Goal: Task Accomplishment & Management: Use online tool/utility

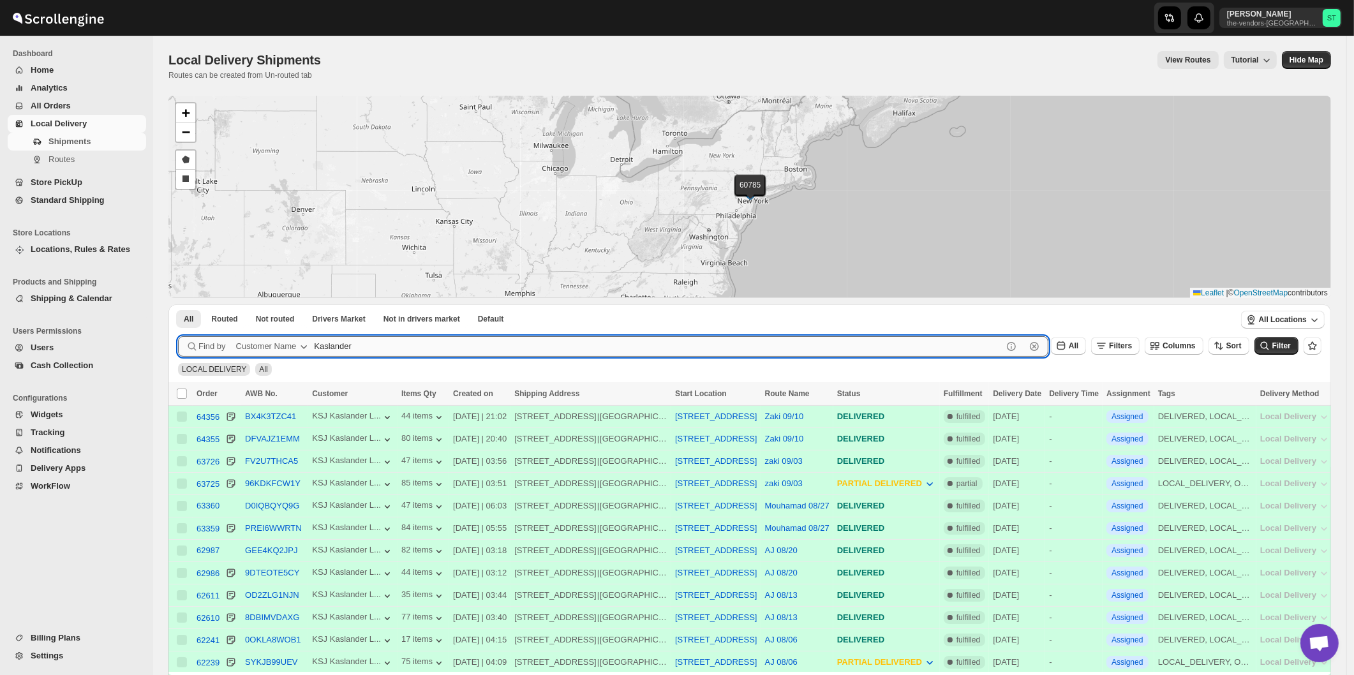
click at [404, 342] on input "Kaslander" at bounding box center [658, 346] width 688 height 20
paste input "Bound Logistics"
click at [178, 304] on button "Submit" at bounding box center [196, 310] width 36 height 13
type input "Bound Logistic"
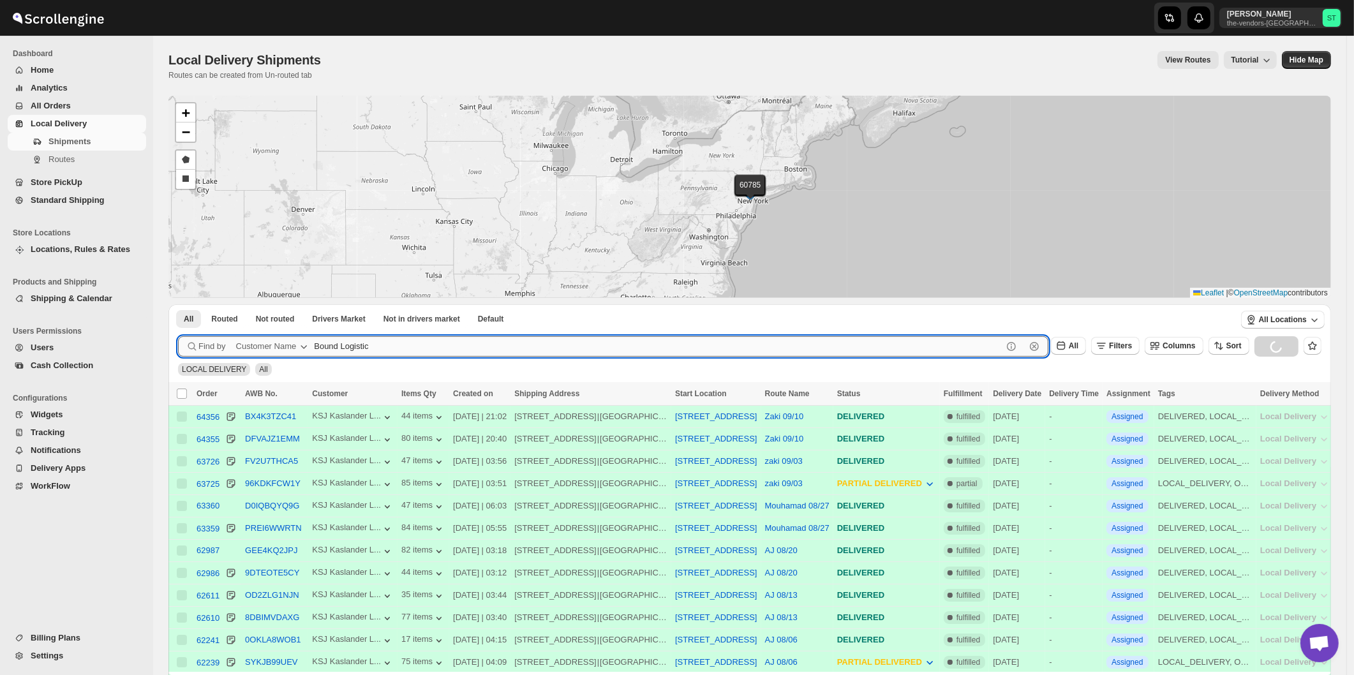
click at [178, 304] on button "Submit" at bounding box center [196, 310] width 36 height 13
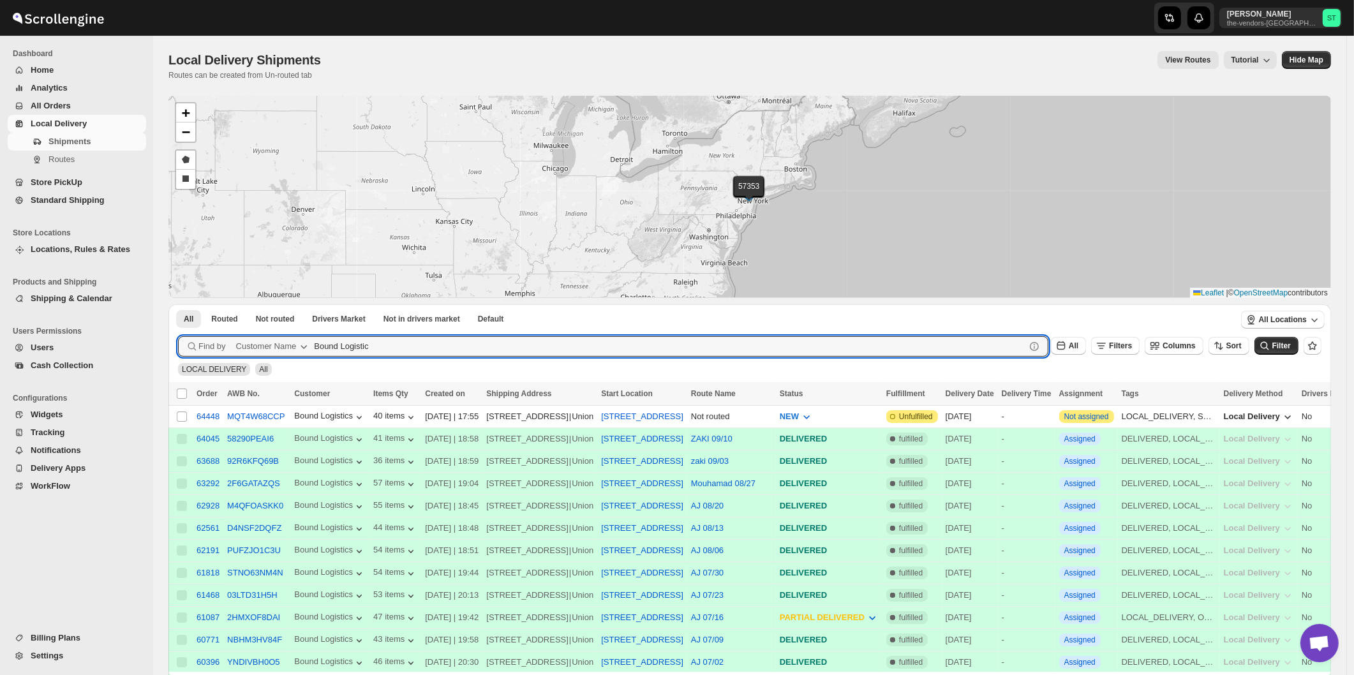
click at [801, 319] on ul "All Routed Not routed Drivers Market Not in drivers market Default More Filters" at bounding box center [702, 318] width 1056 height 18
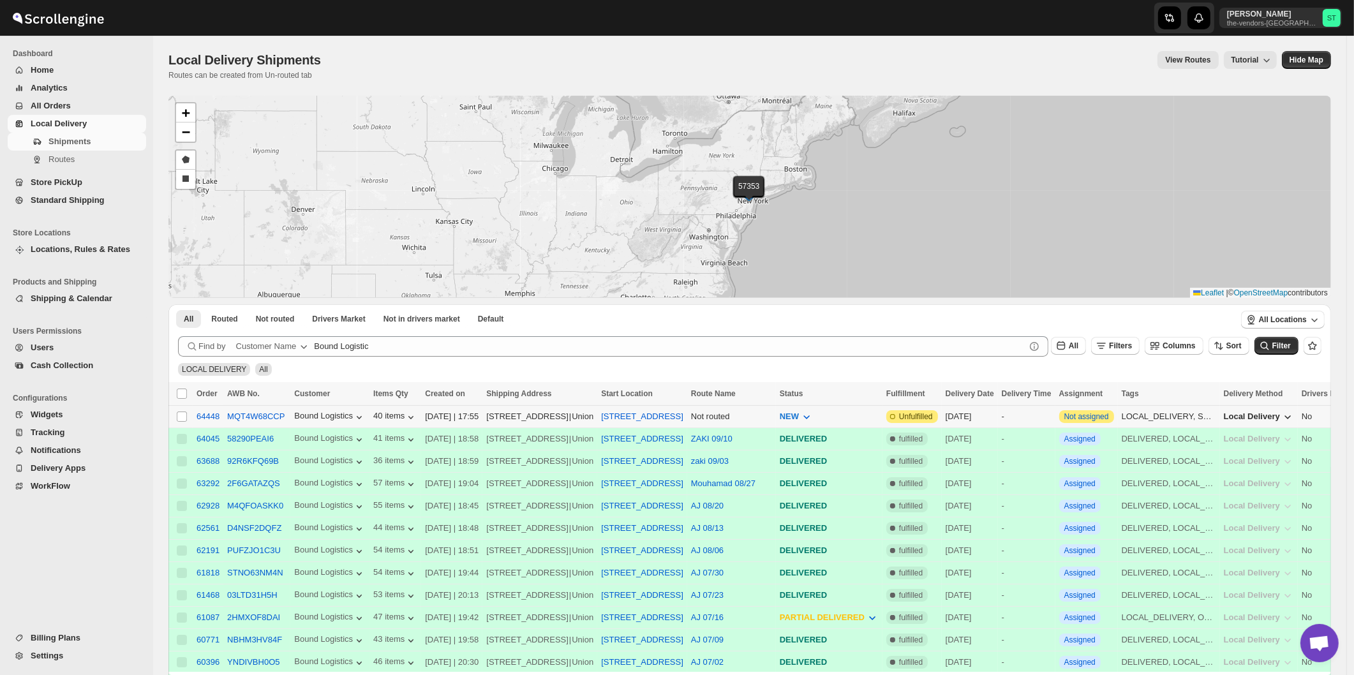
click at [179, 417] on input "Select shipment" at bounding box center [182, 416] width 10 height 10
checkbox input "true"
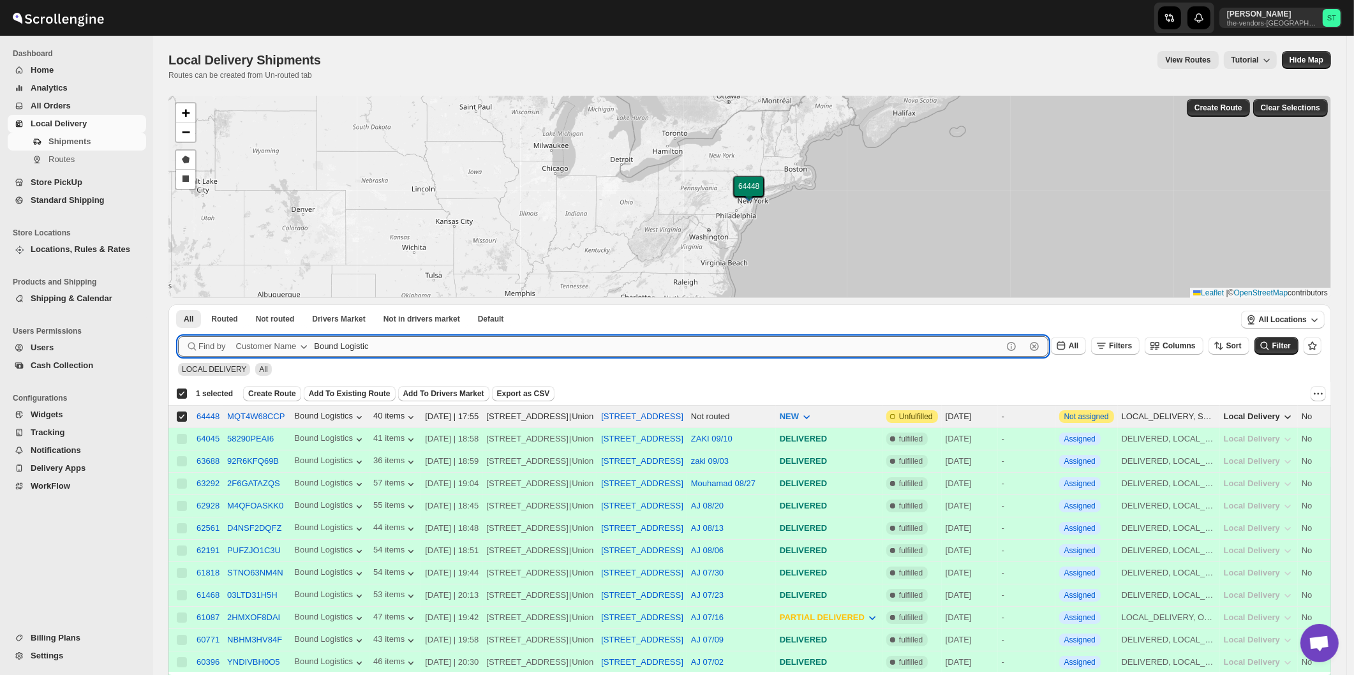
click at [450, 343] on input "Bound Logistic" at bounding box center [658, 346] width 688 height 20
paste input "[PERSON_NAME] realty & Management"
type input "[PERSON_NAME]"
click at [178, 304] on button "Submit" at bounding box center [196, 310] width 36 height 13
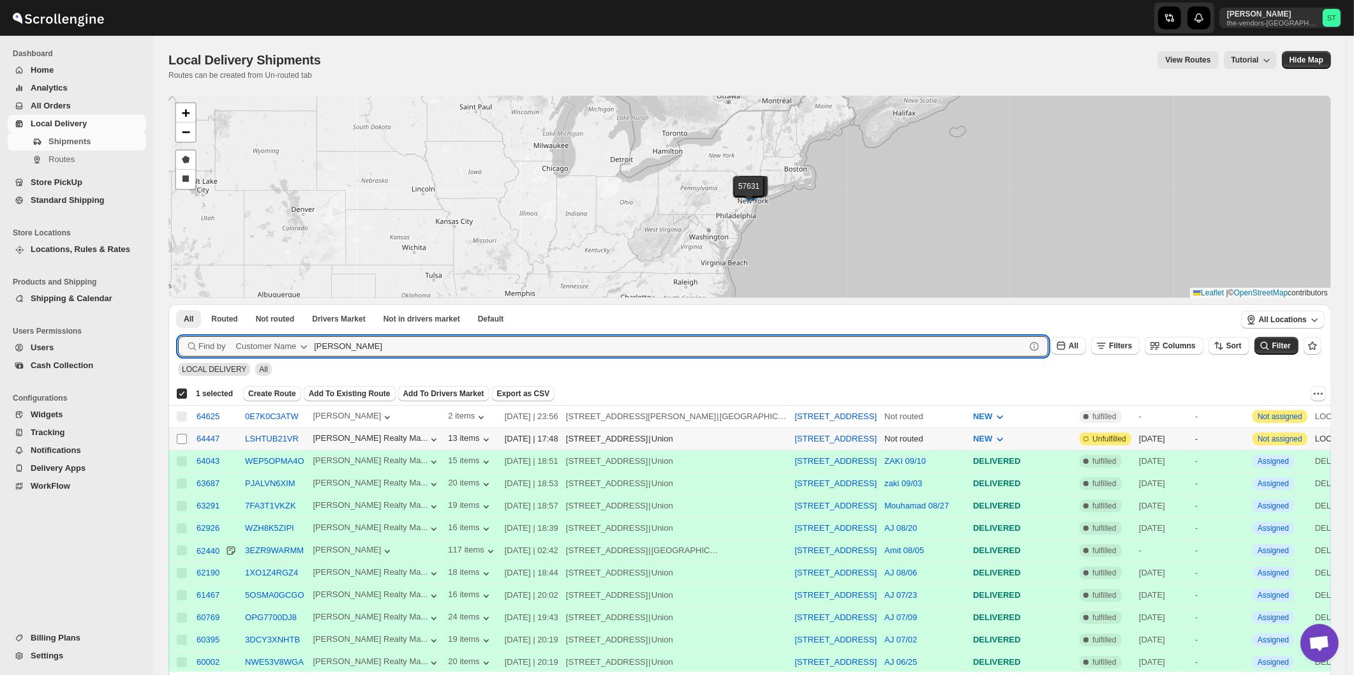
click at [181, 438] on input "Select shipment" at bounding box center [182, 439] width 10 height 10
checkbox input "true"
checkbox input "false"
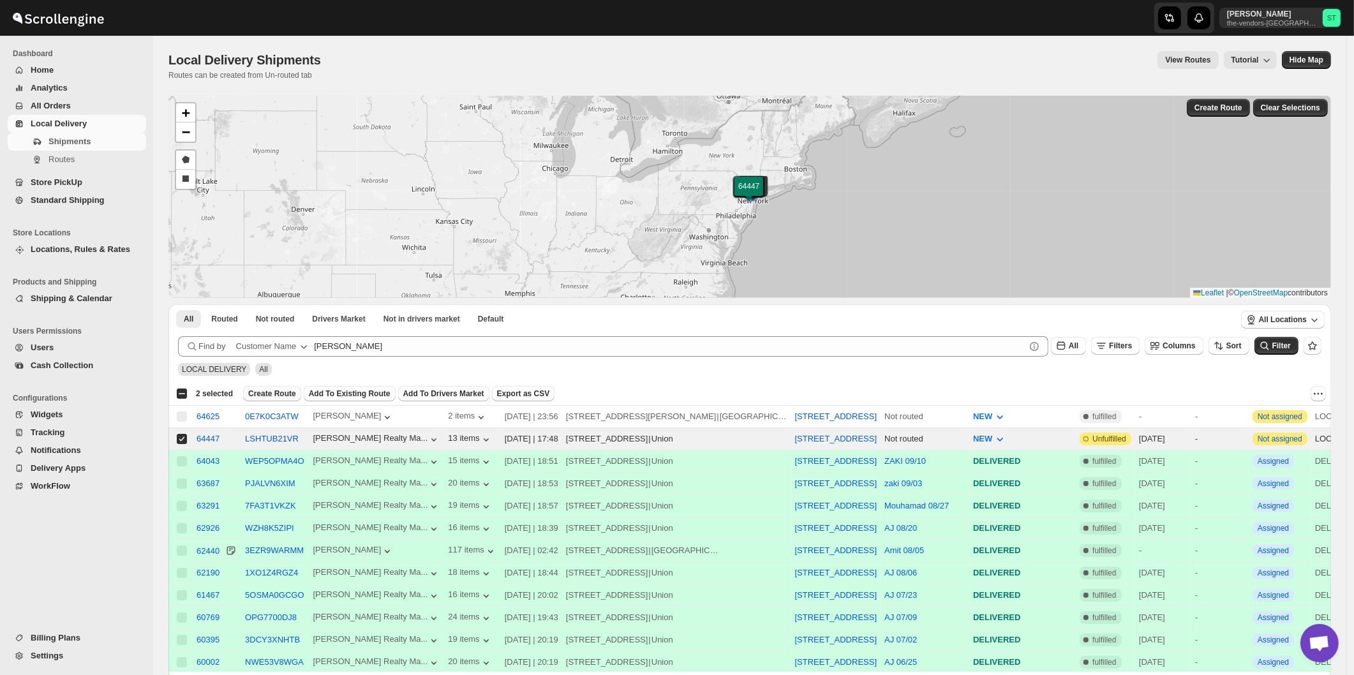
click at [270, 394] on span "Create Route" at bounding box center [272, 393] width 48 height 10
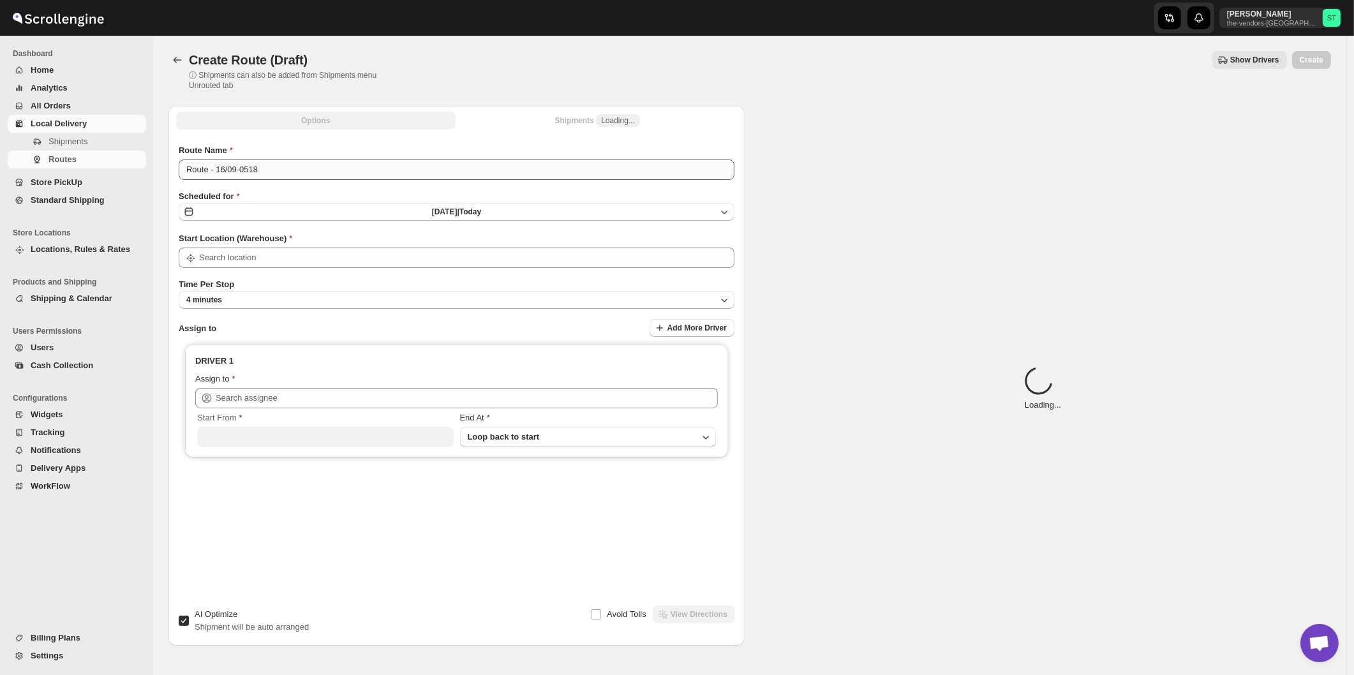
type input "[STREET_ADDRESS]"
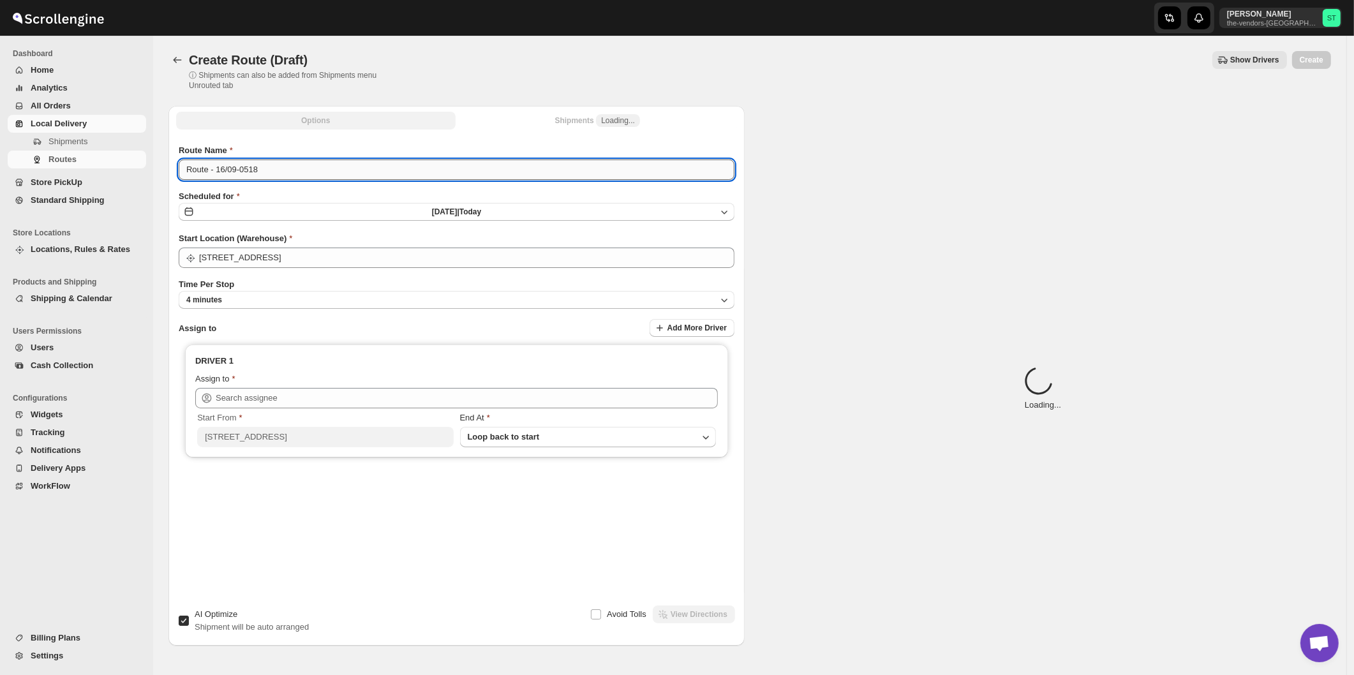
click at [281, 166] on input "Route - 16/09-0518" at bounding box center [457, 169] width 556 height 20
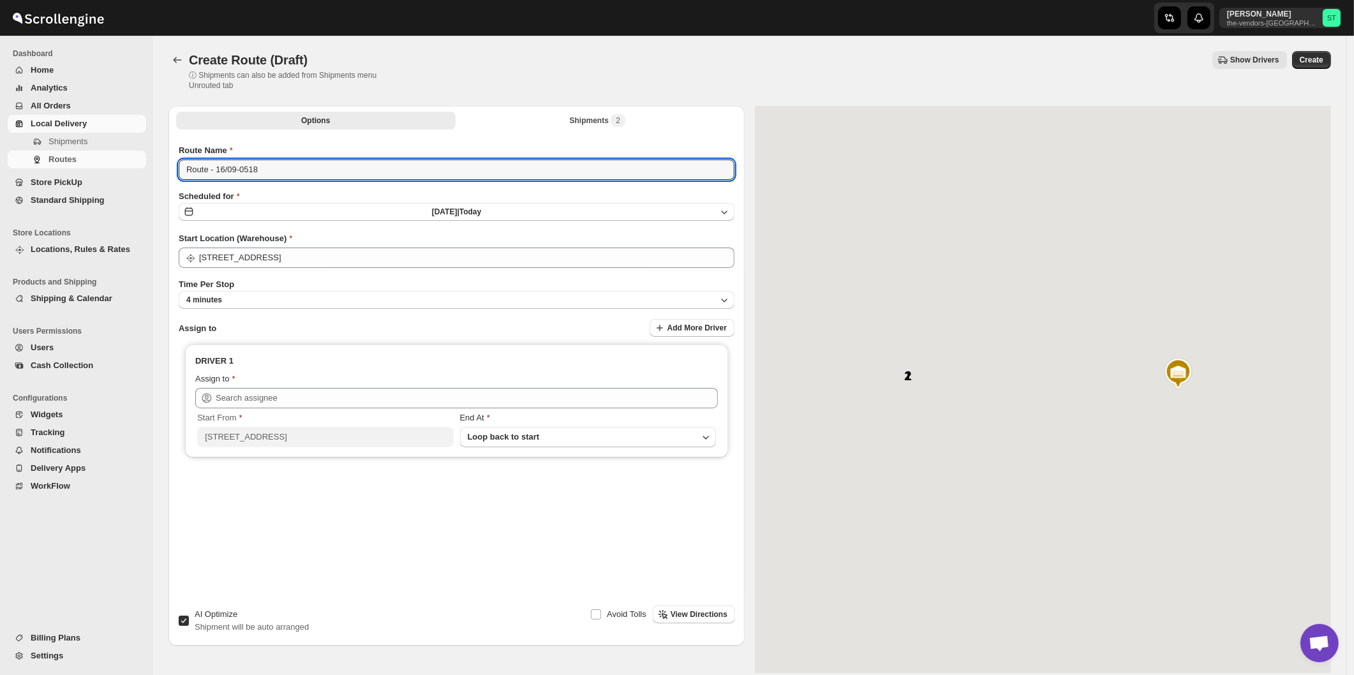
paste input "ZAKI"
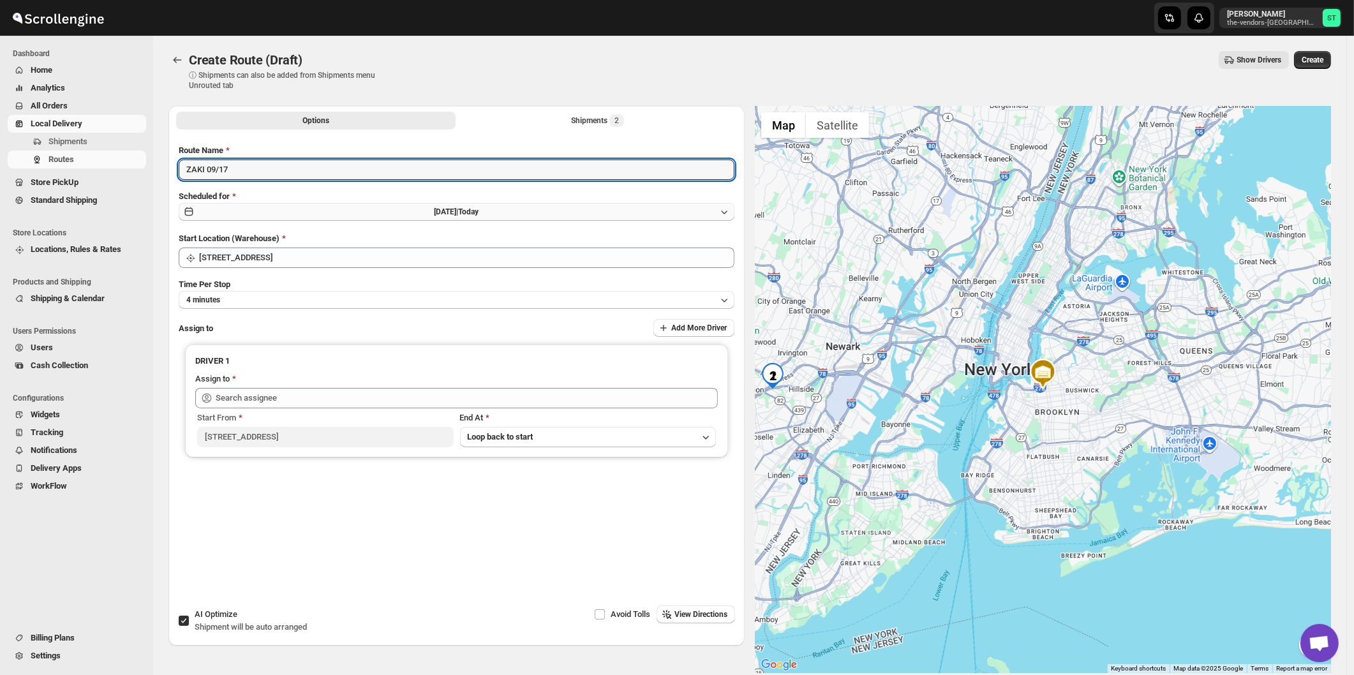
type input "ZAKI 09/17"
click at [400, 211] on button "[DATE] | [DATE]" at bounding box center [457, 212] width 556 height 18
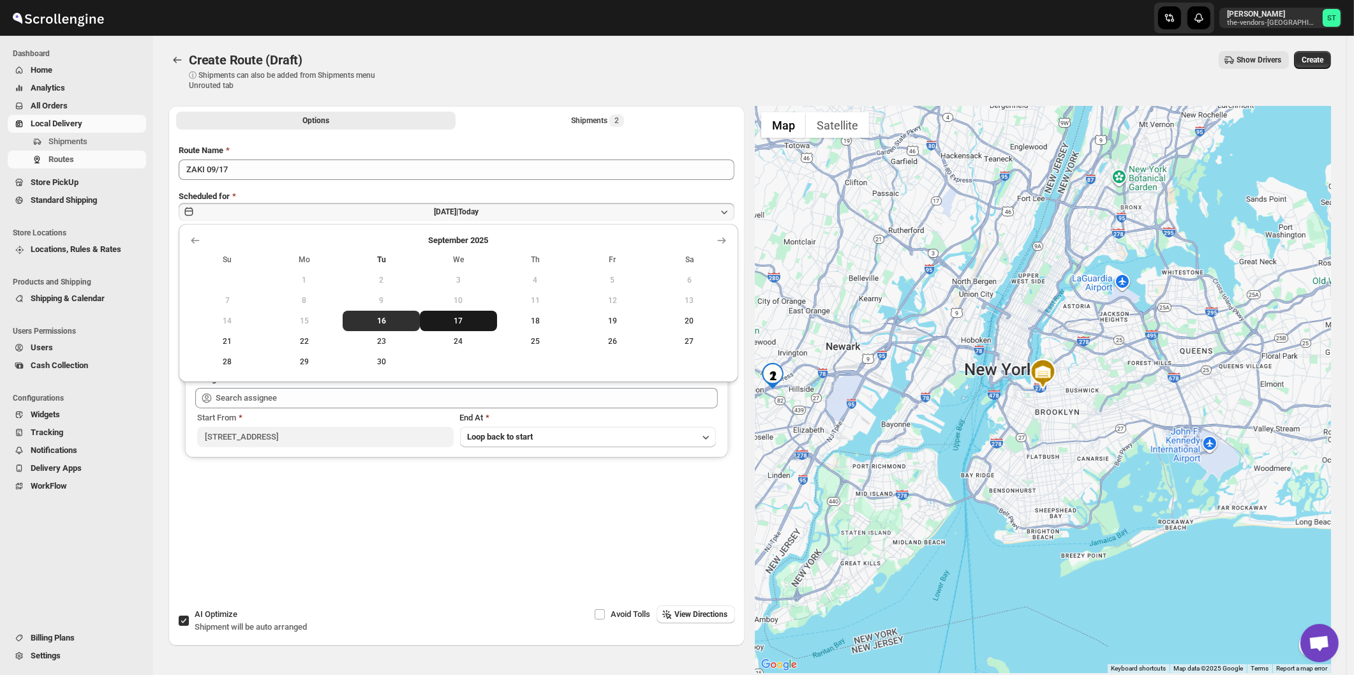
click at [459, 323] on span "17" at bounding box center [458, 321] width 67 height 10
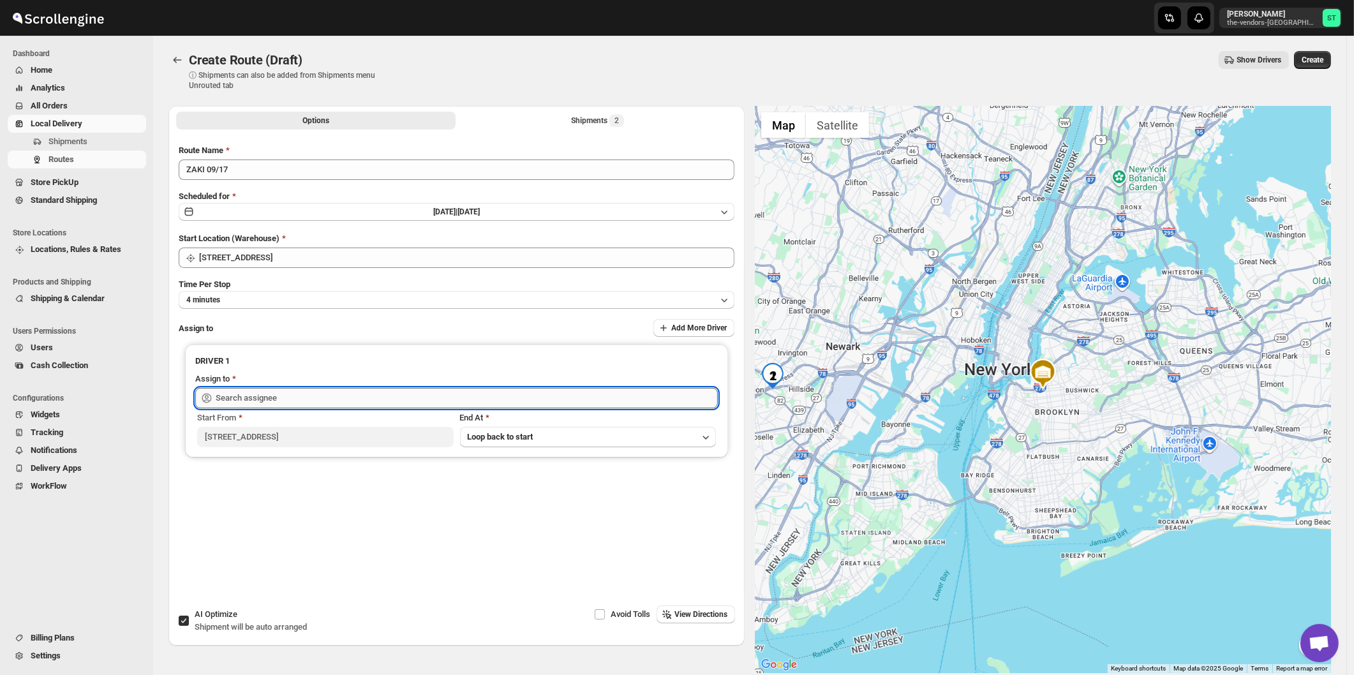
click at [288, 401] on input "text" at bounding box center [467, 398] width 502 height 20
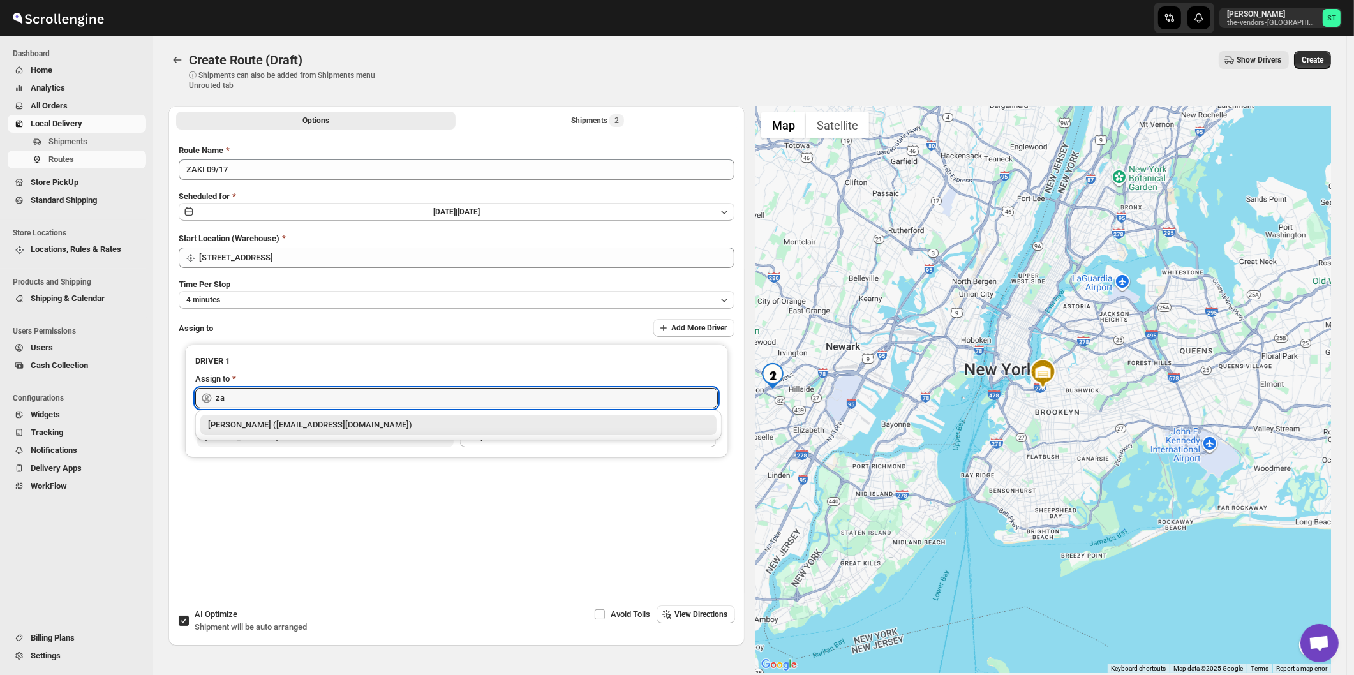
click at [258, 418] on div "[PERSON_NAME] ([EMAIL_ADDRESS][DOMAIN_NAME])" at bounding box center [458, 424] width 501 height 13
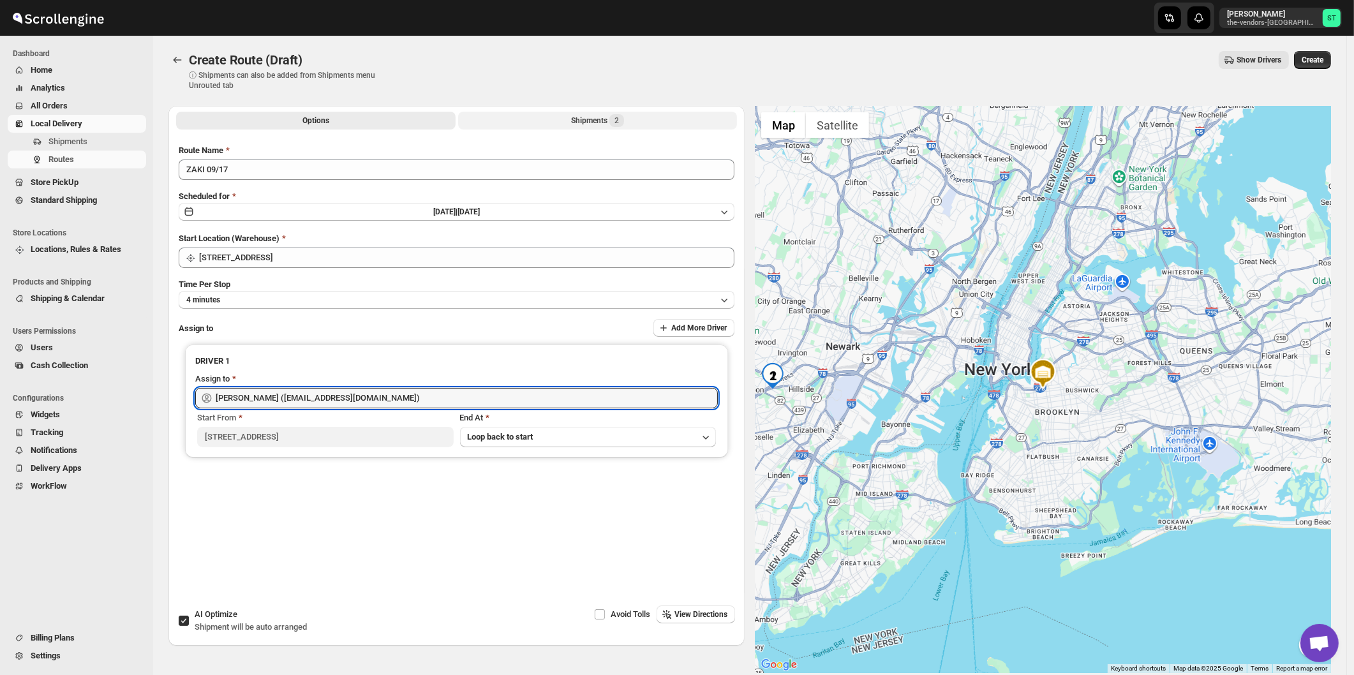
type input "[PERSON_NAME] ([EMAIL_ADDRESS][DOMAIN_NAME])"
click at [573, 119] on div "Shipments 2" at bounding box center [597, 120] width 53 height 13
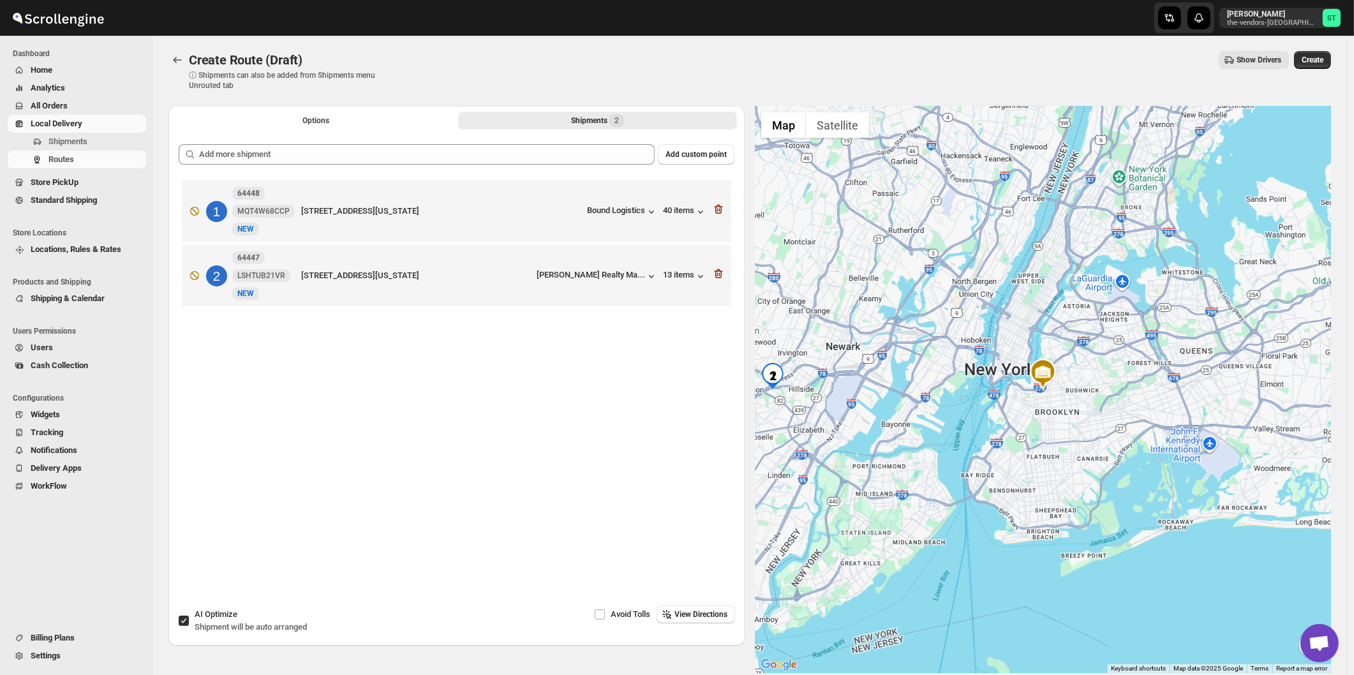
click at [181, 616] on input "AI Optimize Shipment will be auto arranged" at bounding box center [184, 621] width 10 height 10
checkbox input "false"
click at [708, 616] on span "View Directions" at bounding box center [700, 614] width 53 height 10
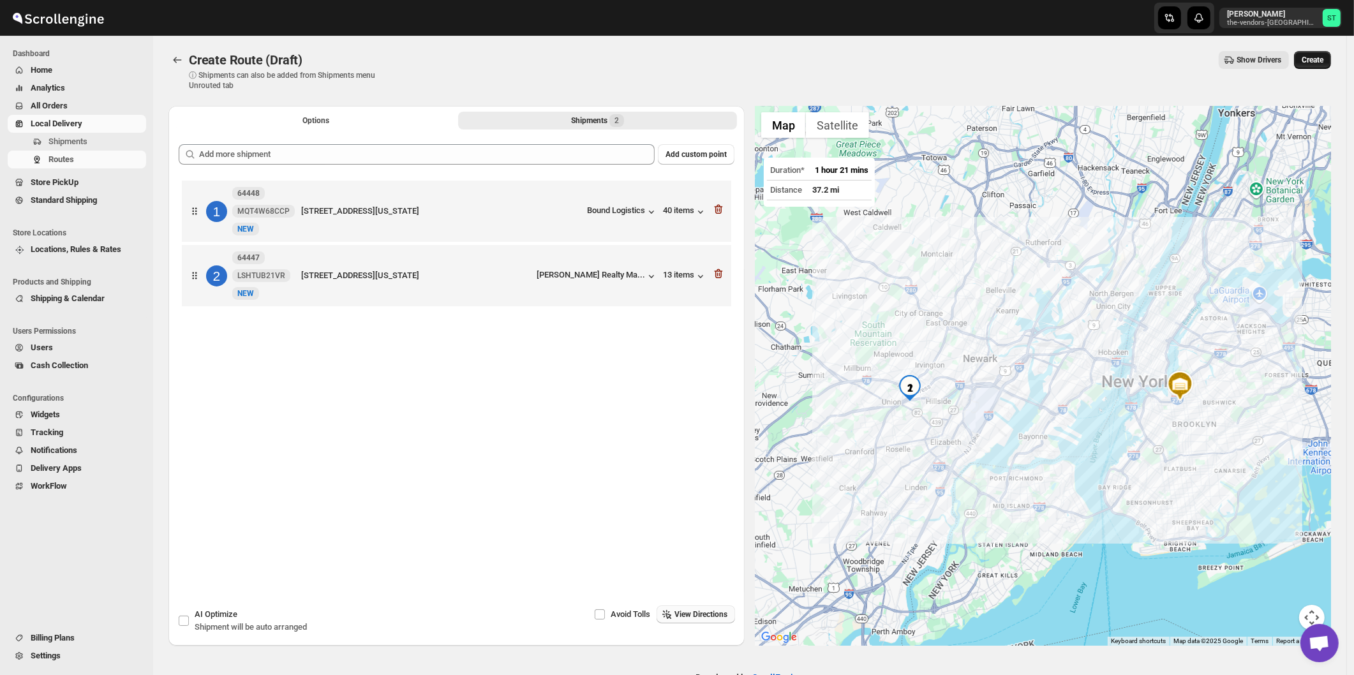
click at [1320, 57] on span "Create" at bounding box center [1312, 60] width 22 height 10
